Goal: Find specific page/section: Find specific page/section

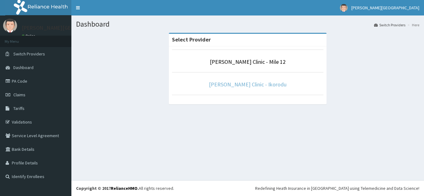
click at [253, 85] on link "[PERSON_NAME] Clinic - Ikorodu" at bounding box center [248, 84] width 78 height 7
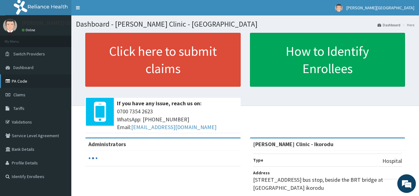
click at [27, 83] on link "PA Code" at bounding box center [35, 81] width 71 height 14
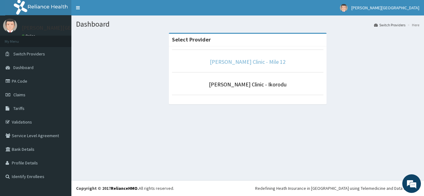
click at [266, 65] on link "[PERSON_NAME] Clinic - Mile 12" at bounding box center [248, 61] width 76 height 7
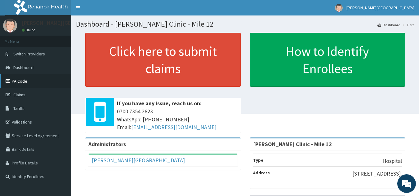
click at [24, 84] on link "PA Code" at bounding box center [35, 81] width 71 height 14
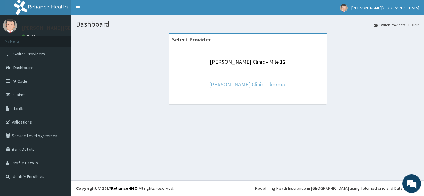
click at [245, 86] on link "[PERSON_NAME] Clinic - Ikorodu" at bounding box center [248, 84] width 78 height 7
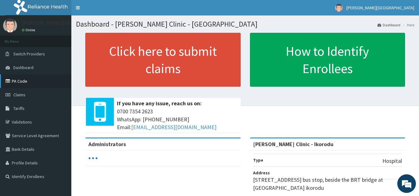
click at [39, 86] on link "PA Code" at bounding box center [35, 81] width 71 height 14
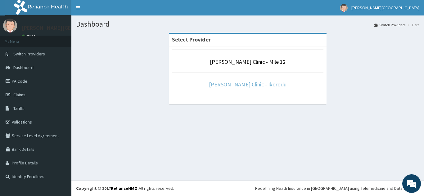
click at [264, 82] on link "[PERSON_NAME] Clinic - Ikorodu" at bounding box center [248, 84] width 78 height 7
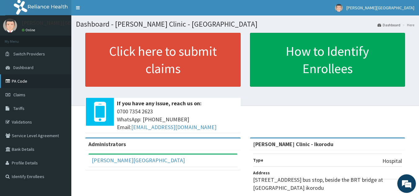
click at [29, 79] on link "PA Code" at bounding box center [35, 81] width 71 height 14
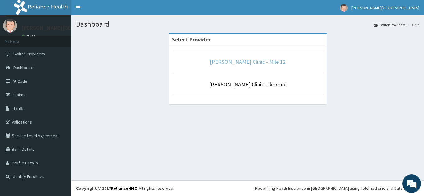
click at [258, 62] on link "Bernice Clinic - Mile 12" at bounding box center [248, 61] width 76 height 7
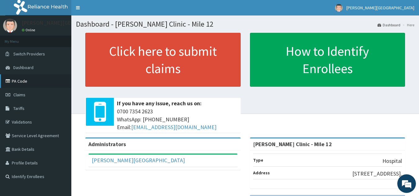
click at [17, 79] on link "PA Code" at bounding box center [35, 81] width 71 height 14
